Goal: Find contact information: Find contact information

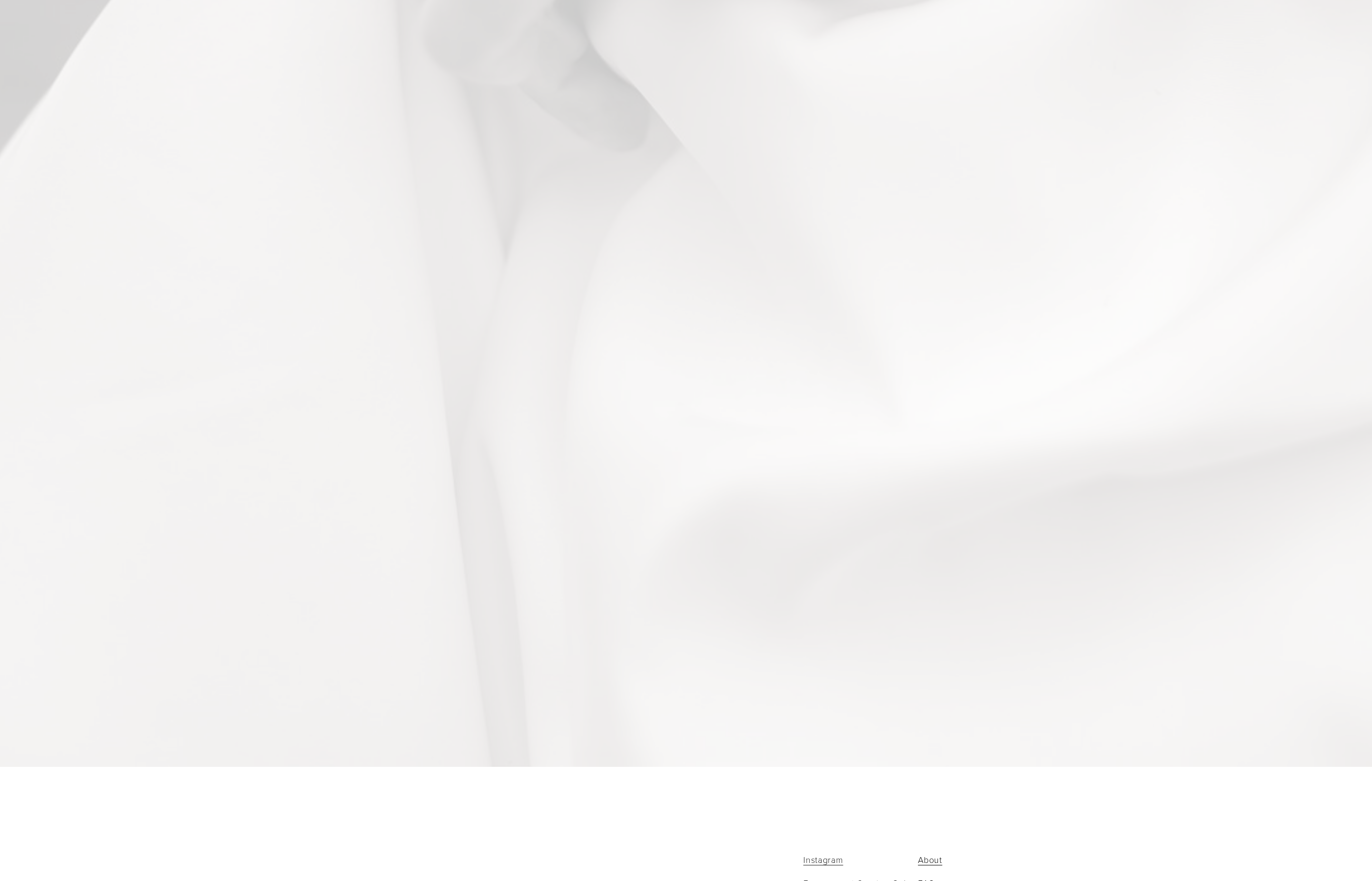
scroll to position [7741, 0]
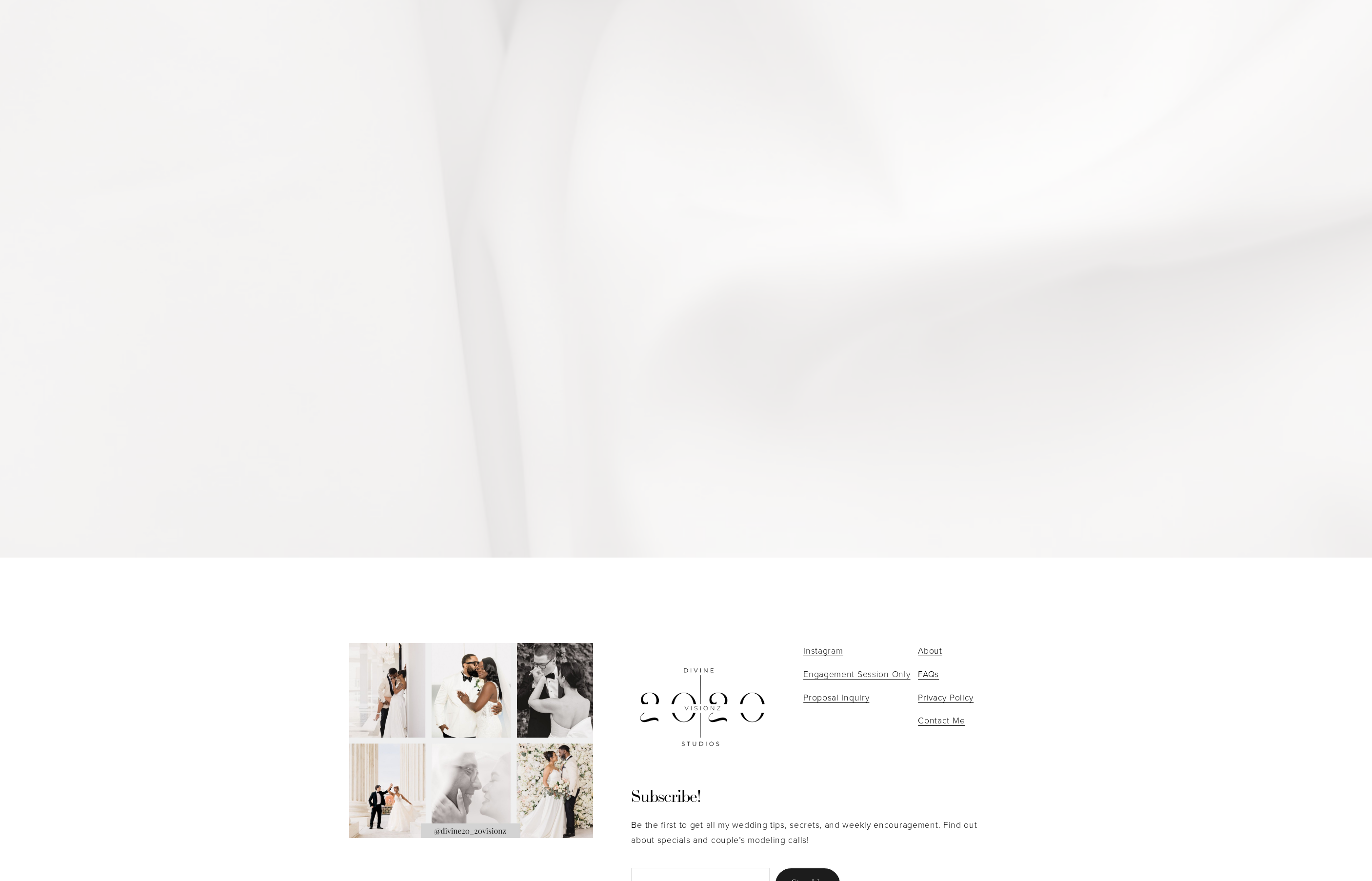
click at [931, 644] on span "About" at bounding box center [930, 650] width 25 height 12
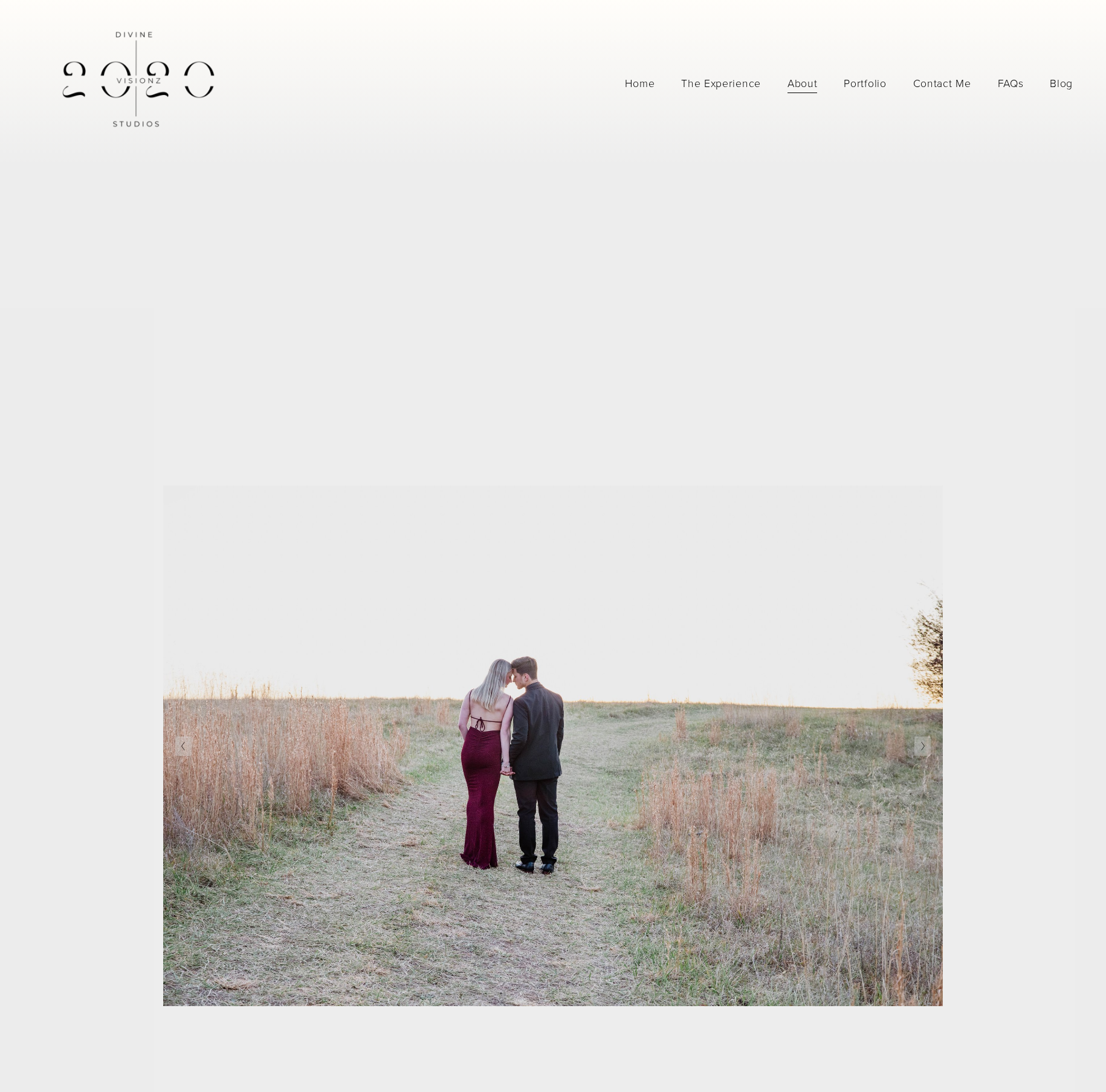
click at [861, 85] on span "Portfolio" at bounding box center [865, 83] width 42 height 19
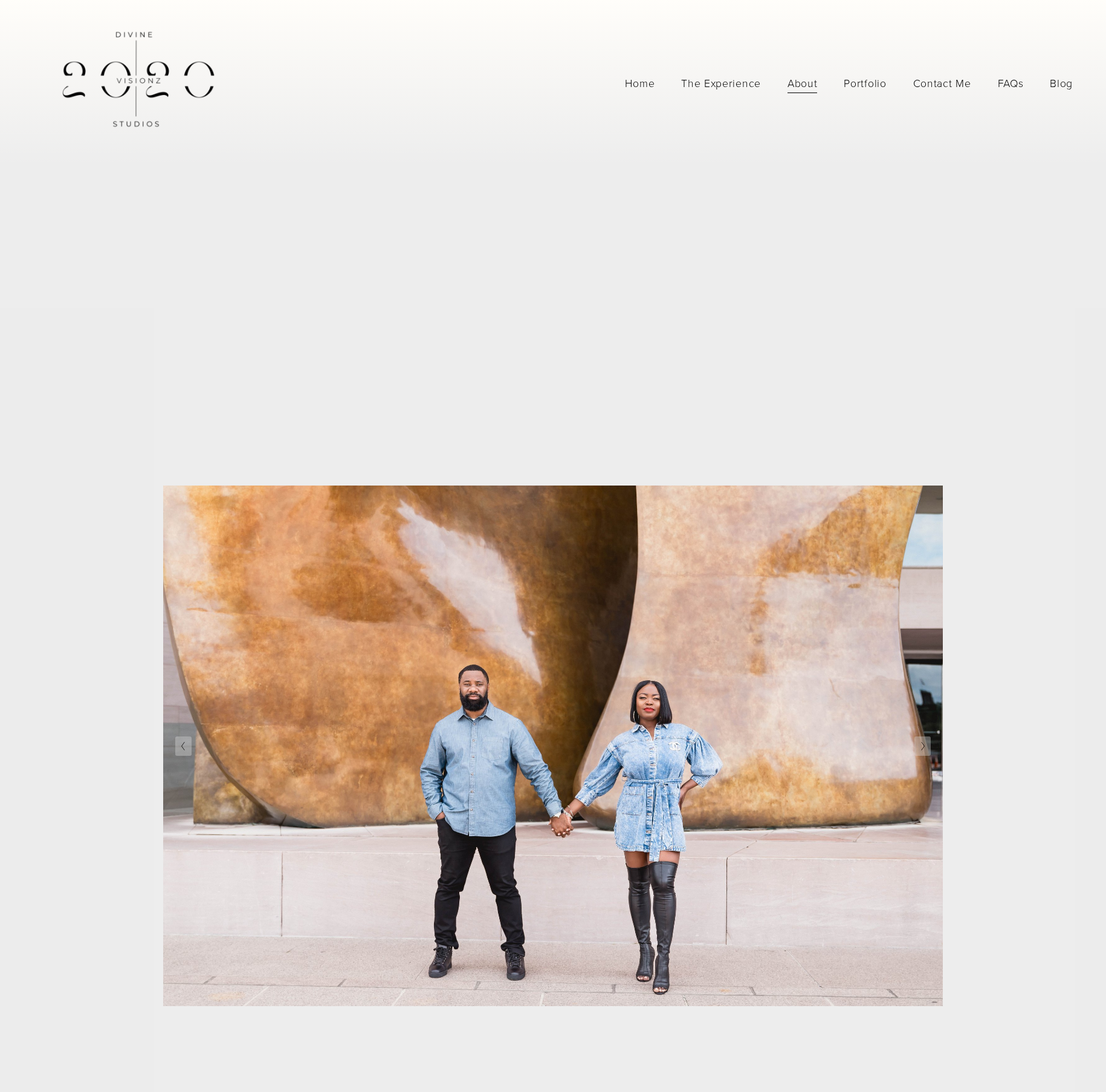
click at [854, 83] on span "Portfolio" at bounding box center [865, 83] width 42 height 19
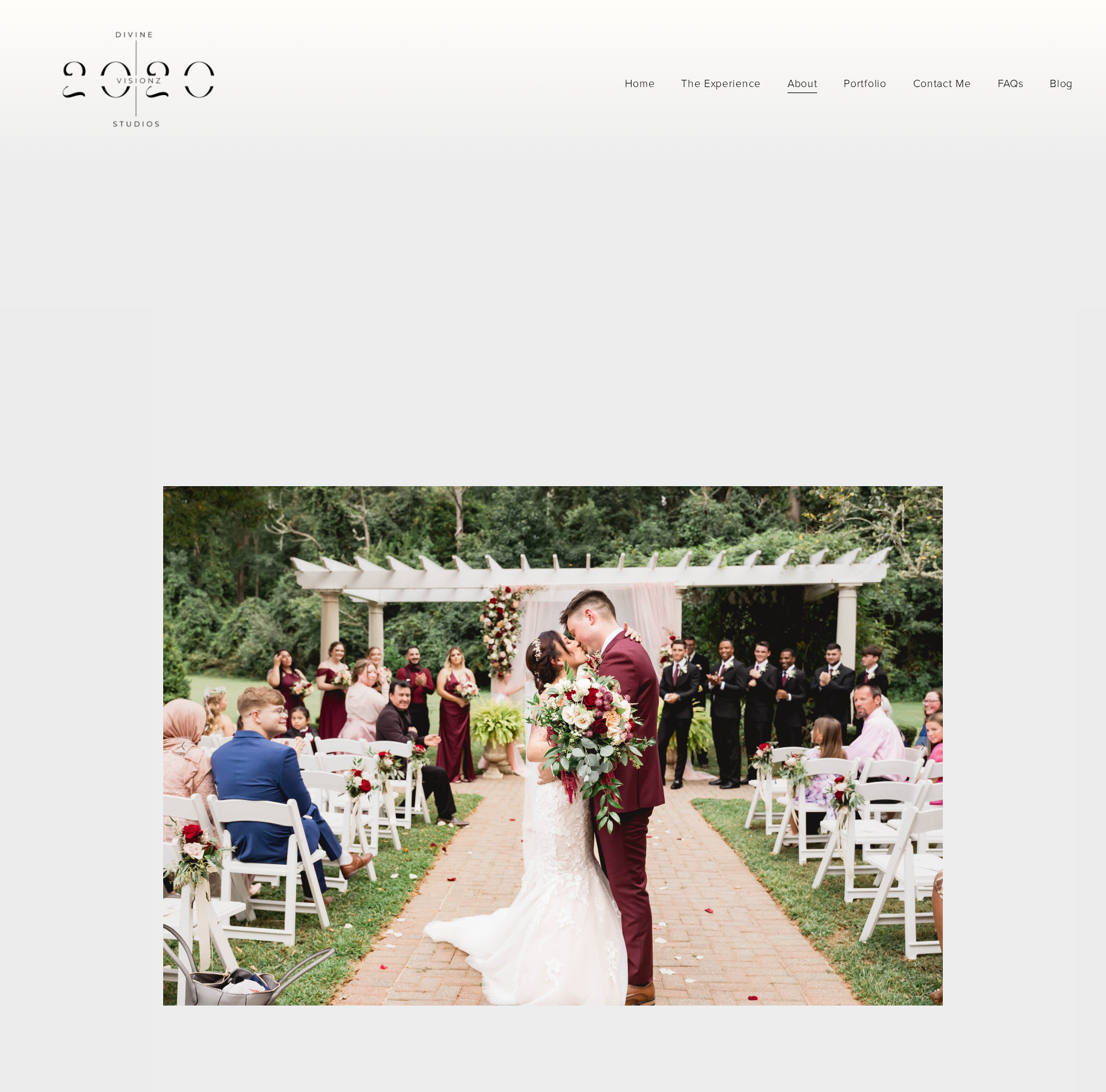
click at [902, 79] on nav "Home The Experience About Portfolio Photography Videography Contact Me Contact …" at bounding box center [848, 83] width 448 height 21
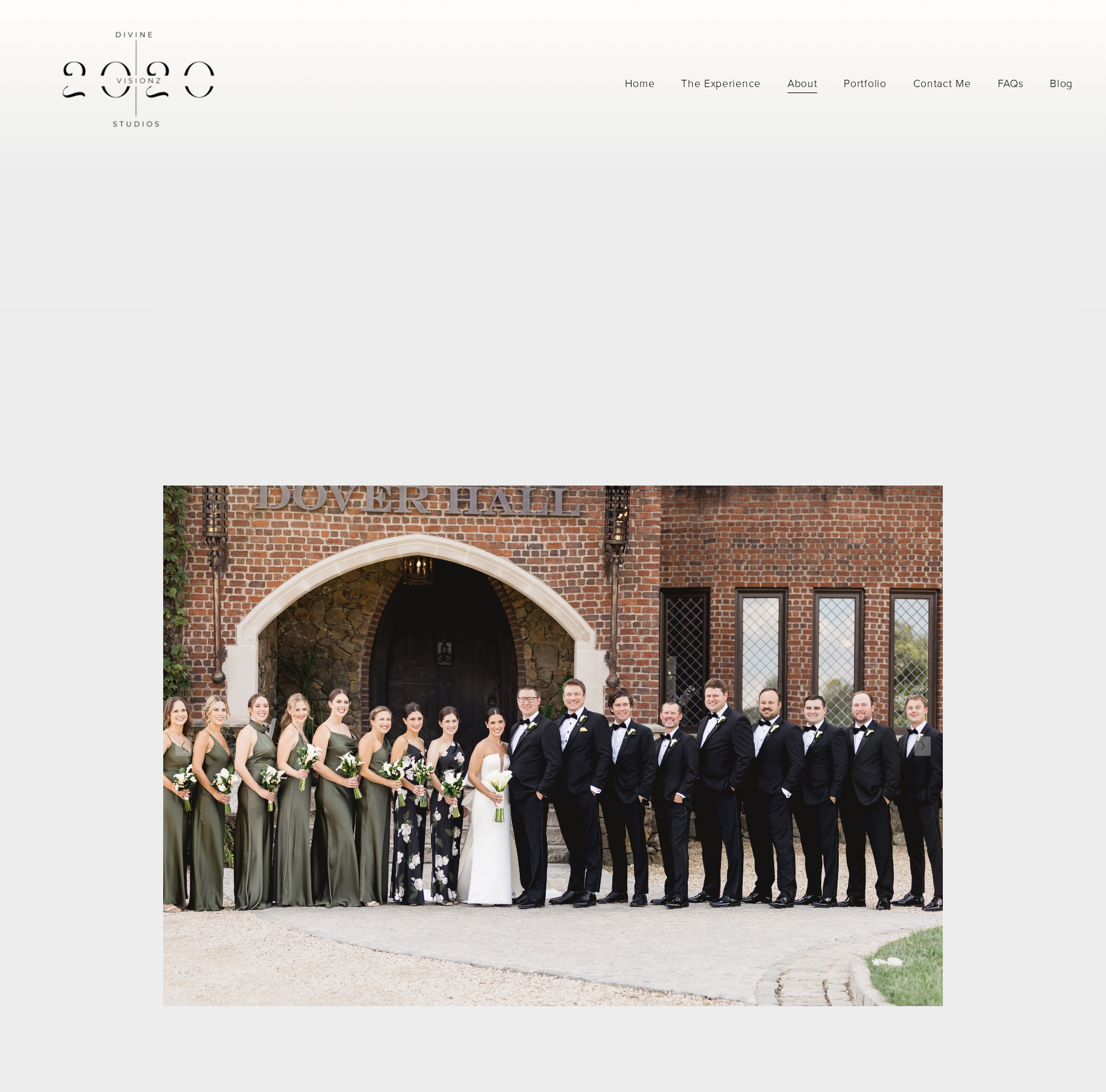
click at [0, 0] on span "Contact Me for Portraits" at bounding box center [0, 0] width 0 height 0
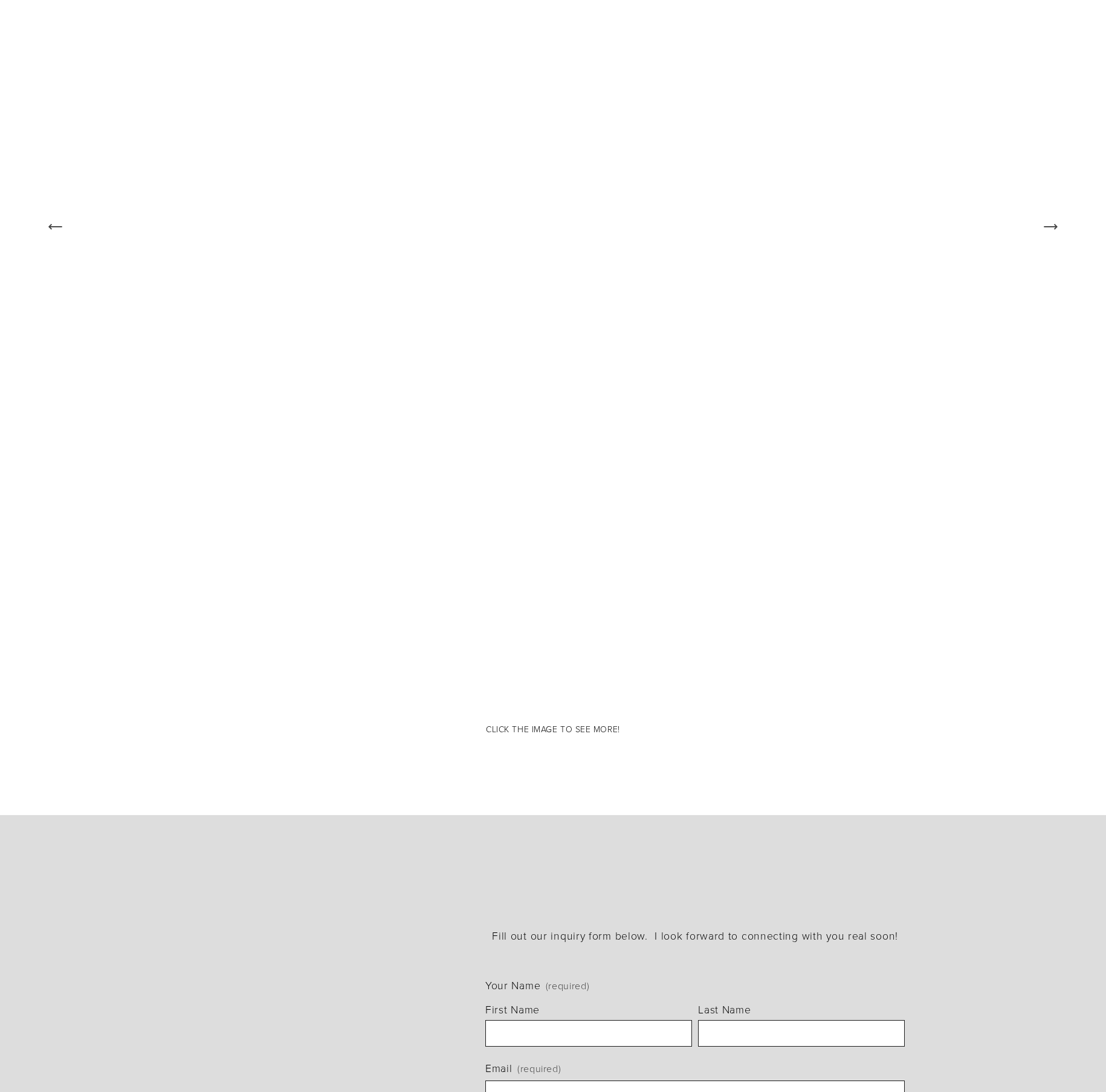
scroll to position [1890, 0]
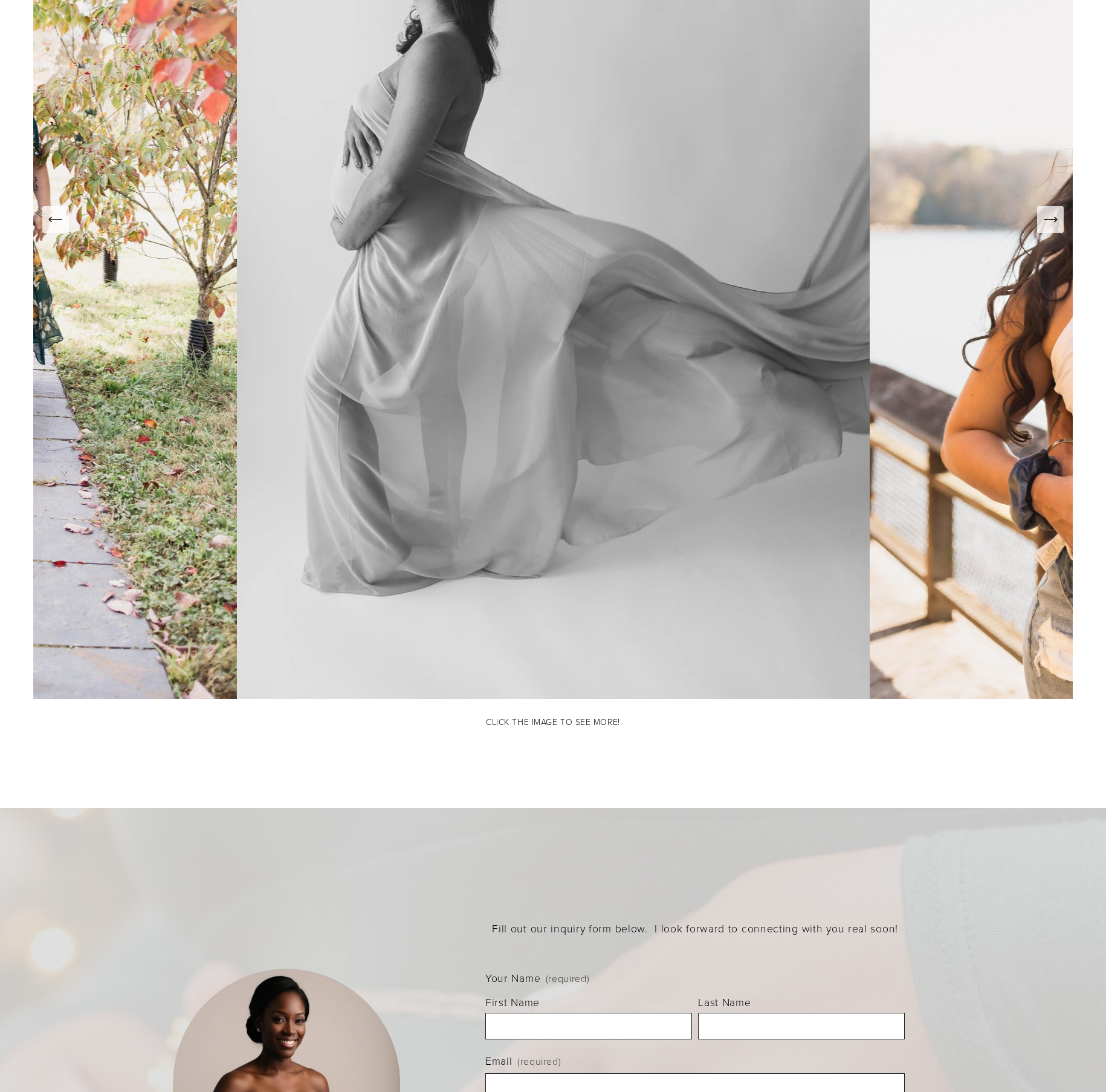
click at [1045, 219] on icon "Next Slide" at bounding box center [1050, 219] width 17 height 17
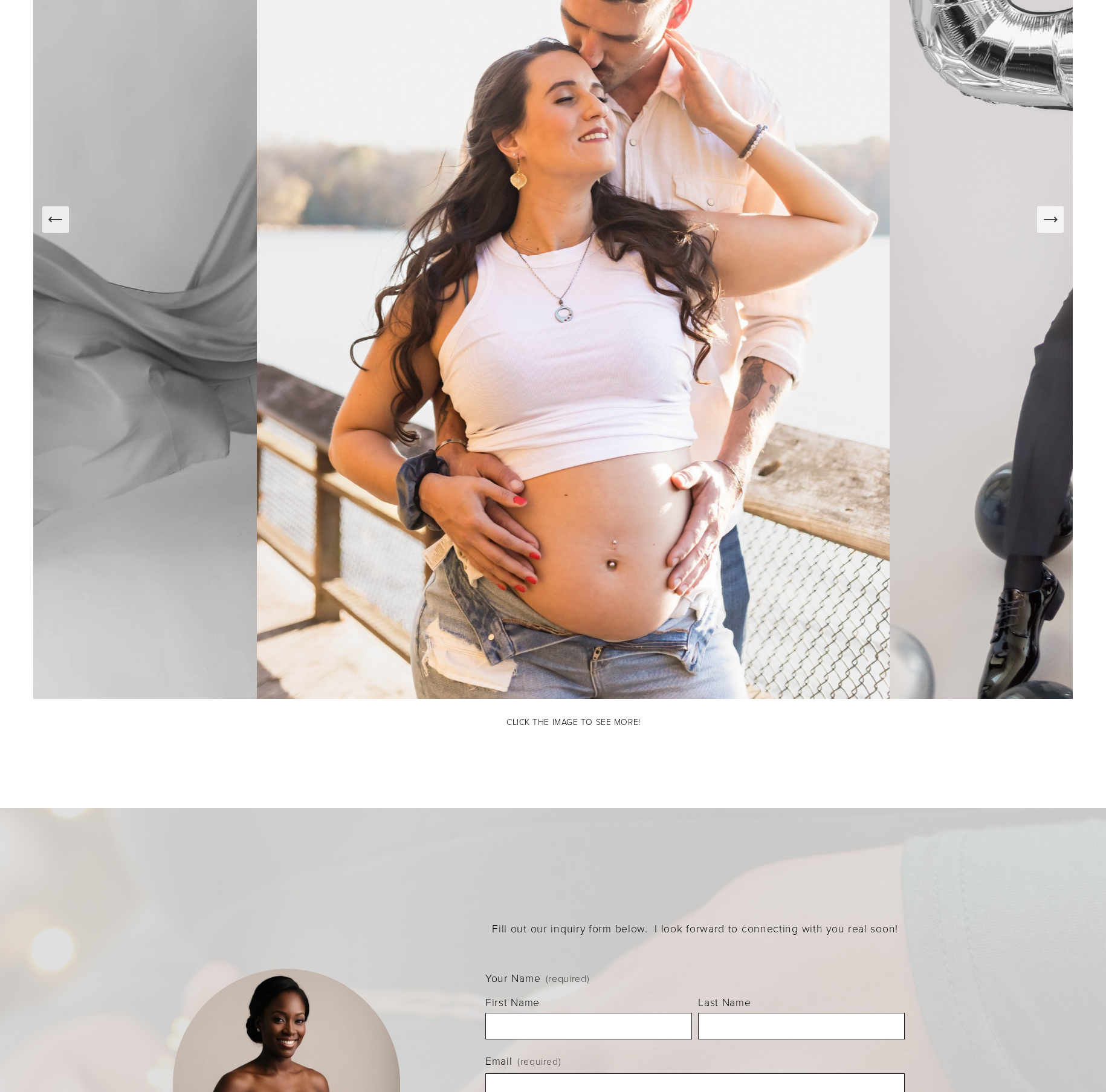
click at [1045, 219] on icon "Next Slide" at bounding box center [1050, 219] width 17 height 17
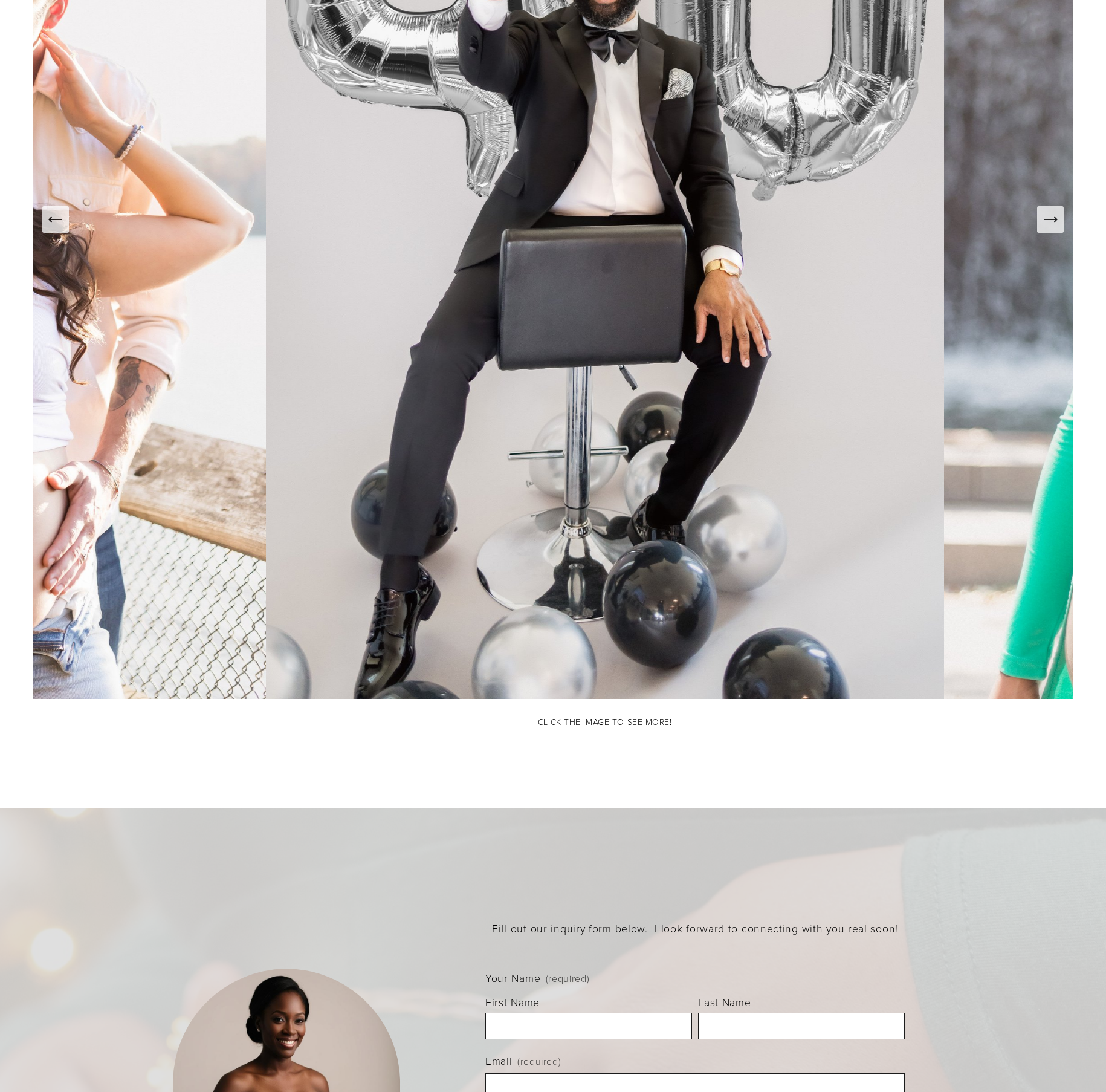
click at [1045, 219] on icon "Next Slide" at bounding box center [1050, 219] width 17 height 17
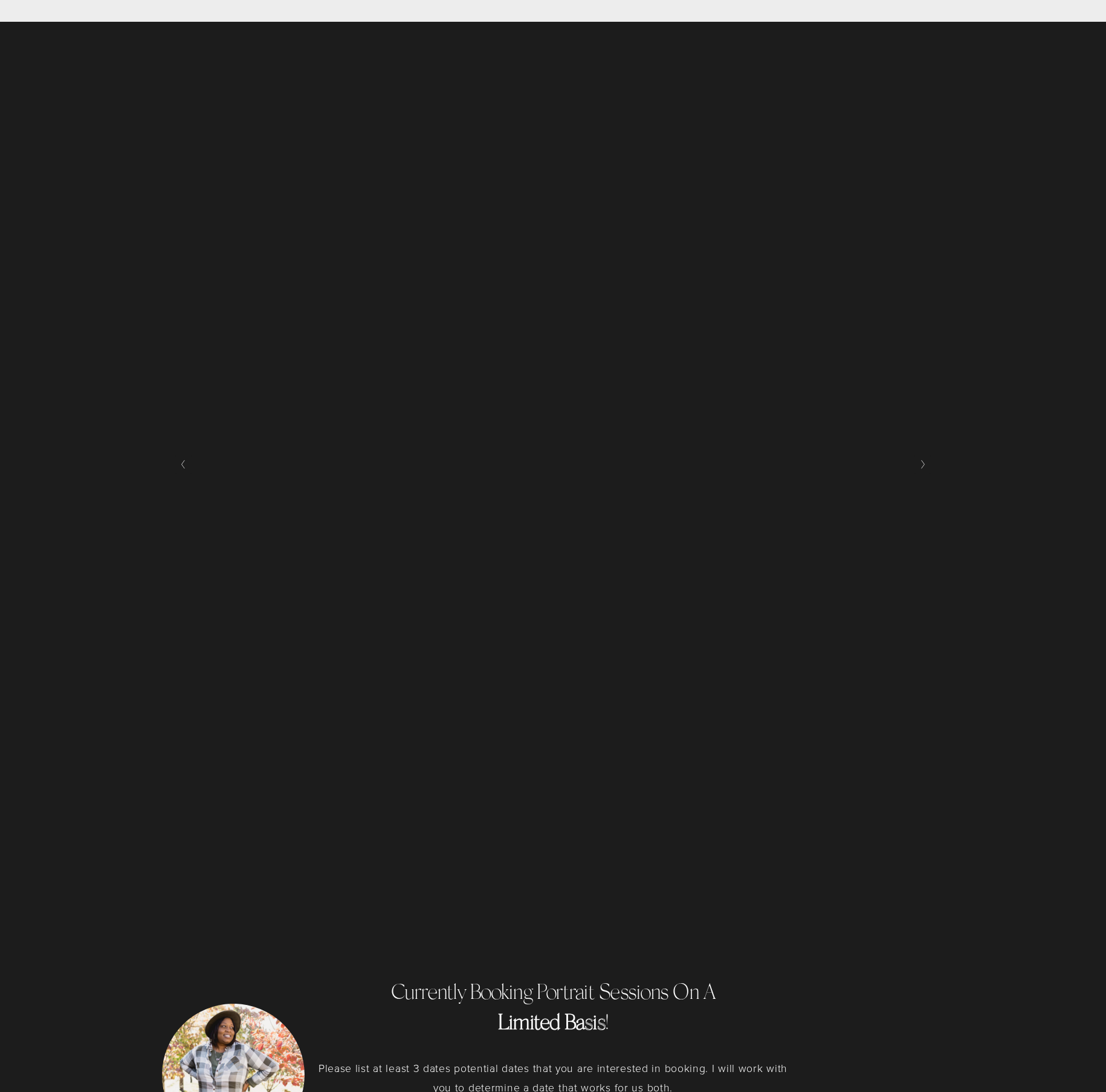
scroll to position [0, 0]
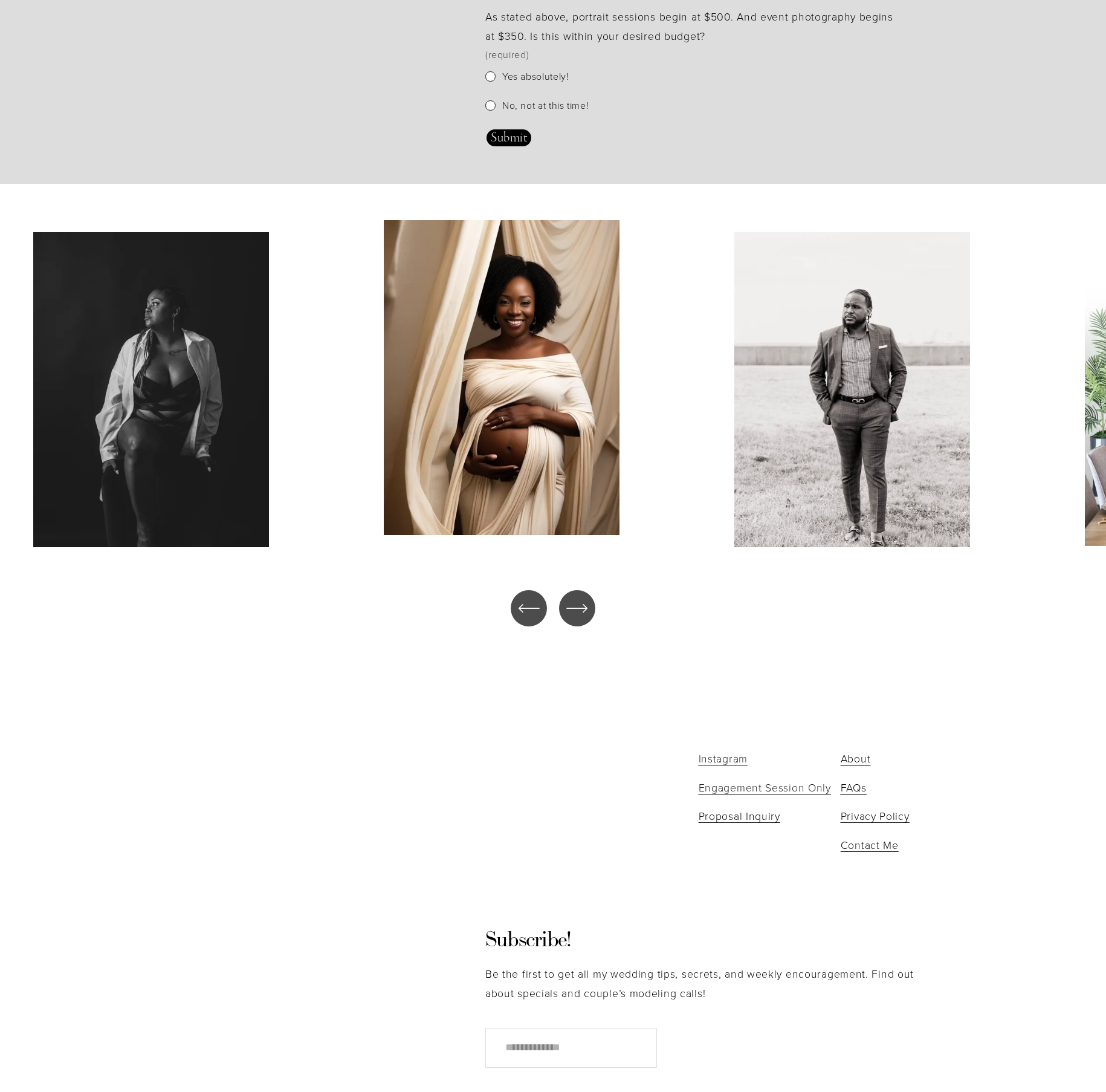
scroll to position [3815, 0]
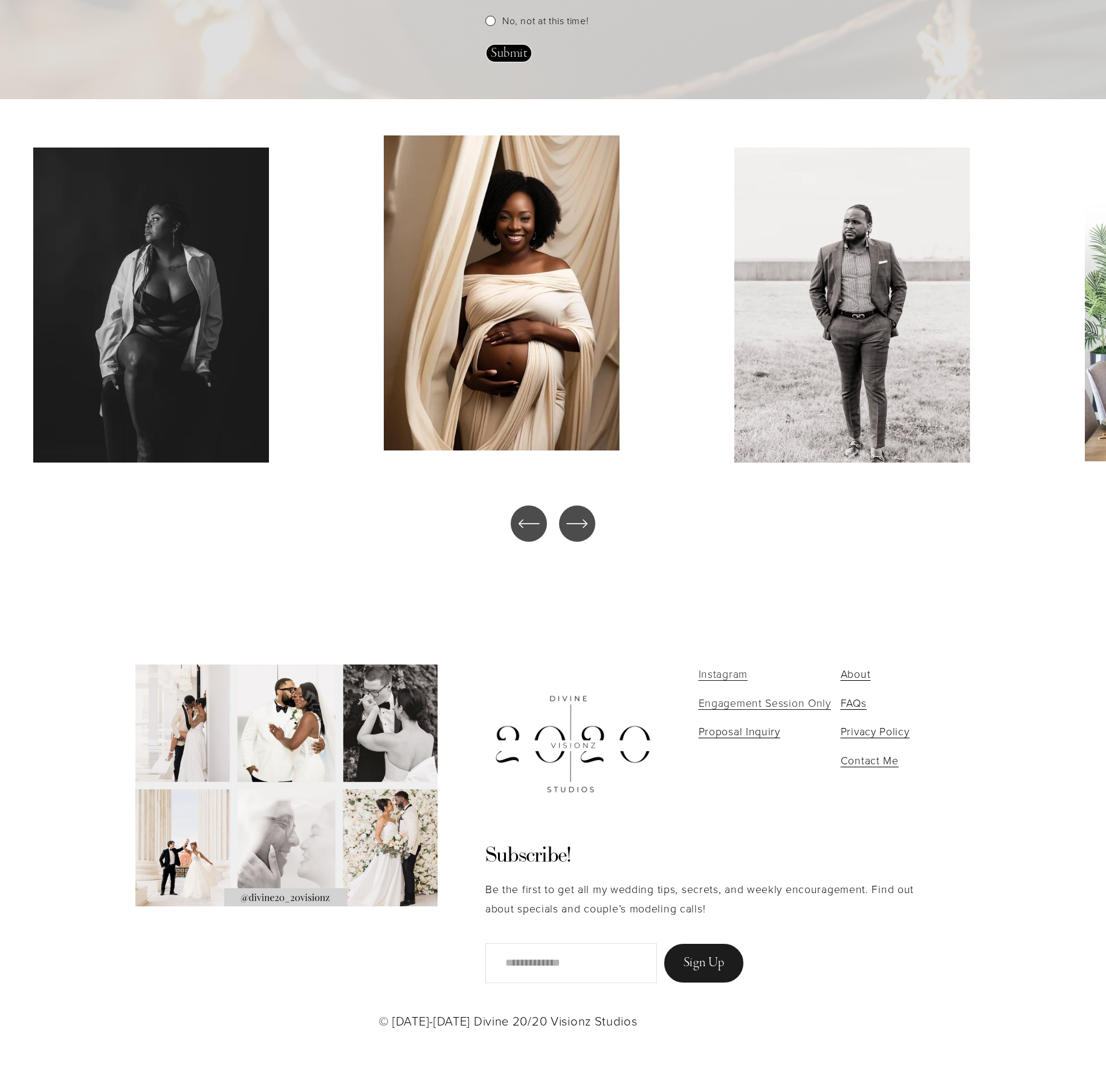
click at [730, 672] on span "Instagram" at bounding box center [723, 674] width 49 height 14
